Goal: Register for event/course

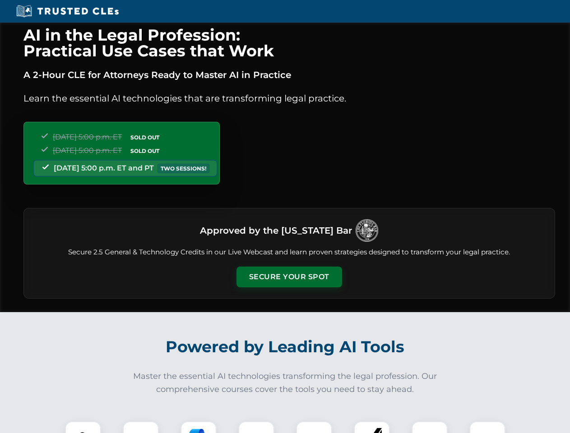
click at [289, 277] on button "Secure Your Spot" at bounding box center [289, 277] width 106 height 21
click at [83, 427] on img at bounding box center [83, 439] width 26 height 26
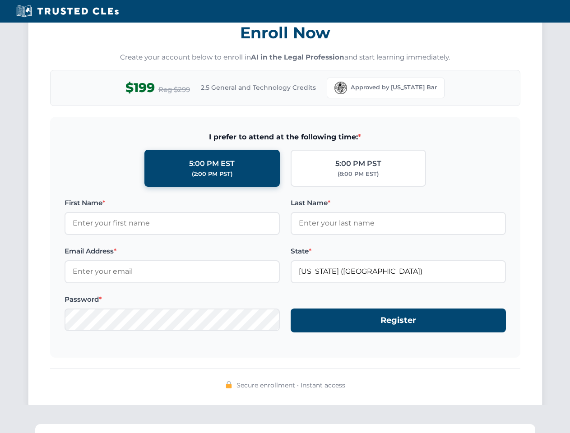
scroll to position [886, 0]
